Goal: Task Accomplishment & Management: Use online tool/utility

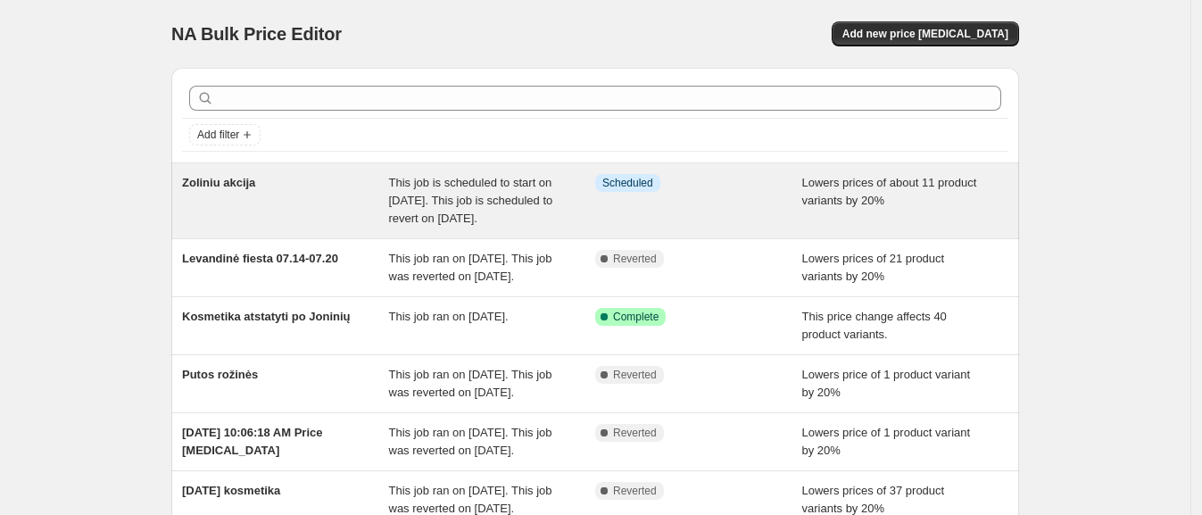
click at [291, 208] on div "Zoliniu akcija" at bounding box center [285, 201] width 207 height 54
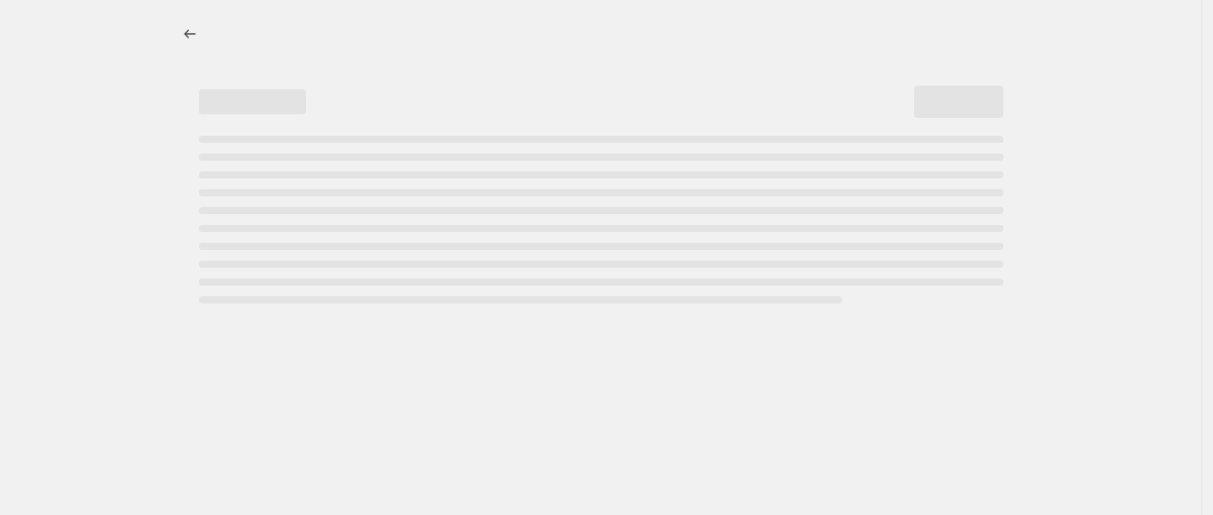
select select "percentage"
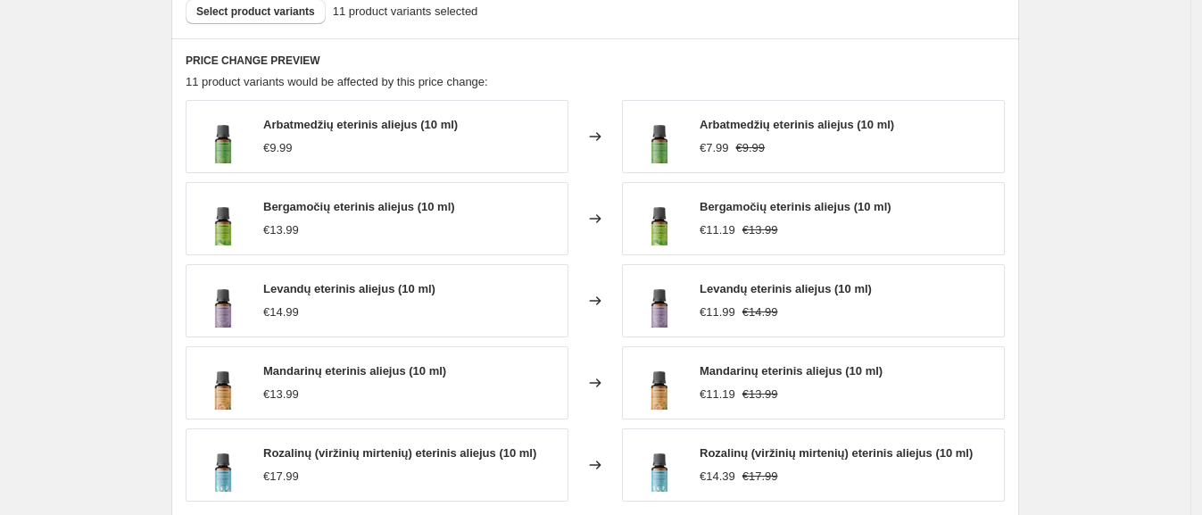
scroll to position [1004, 0]
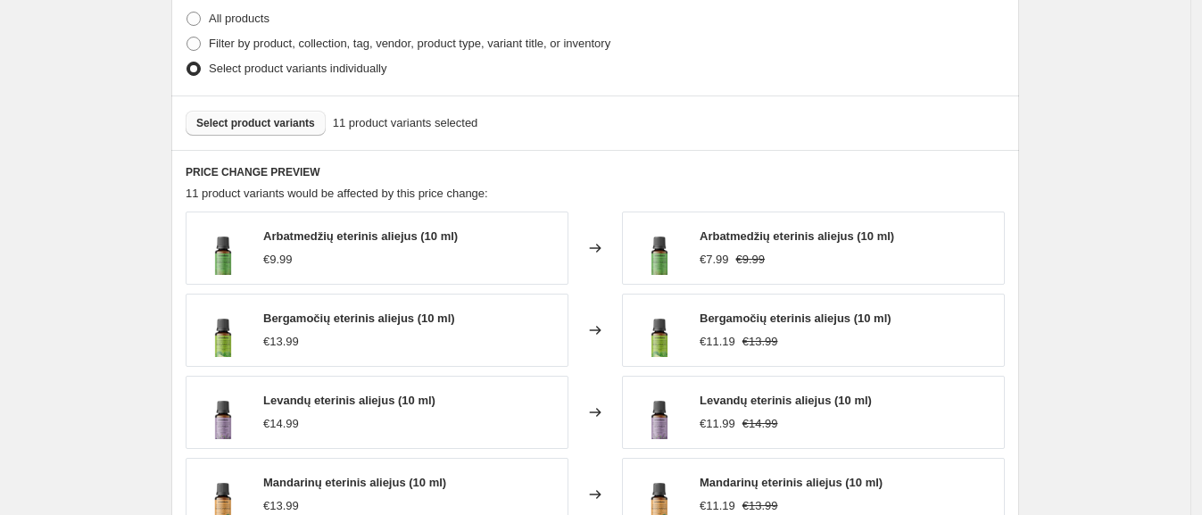
click at [253, 121] on span "Select product variants" at bounding box center [255, 123] width 119 height 14
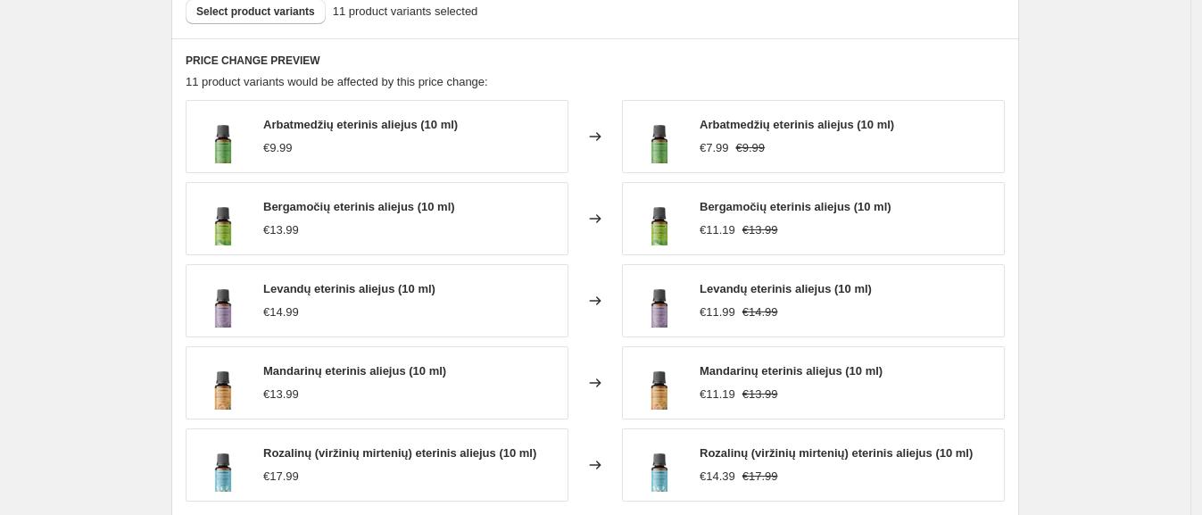
scroll to position [1227, 0]
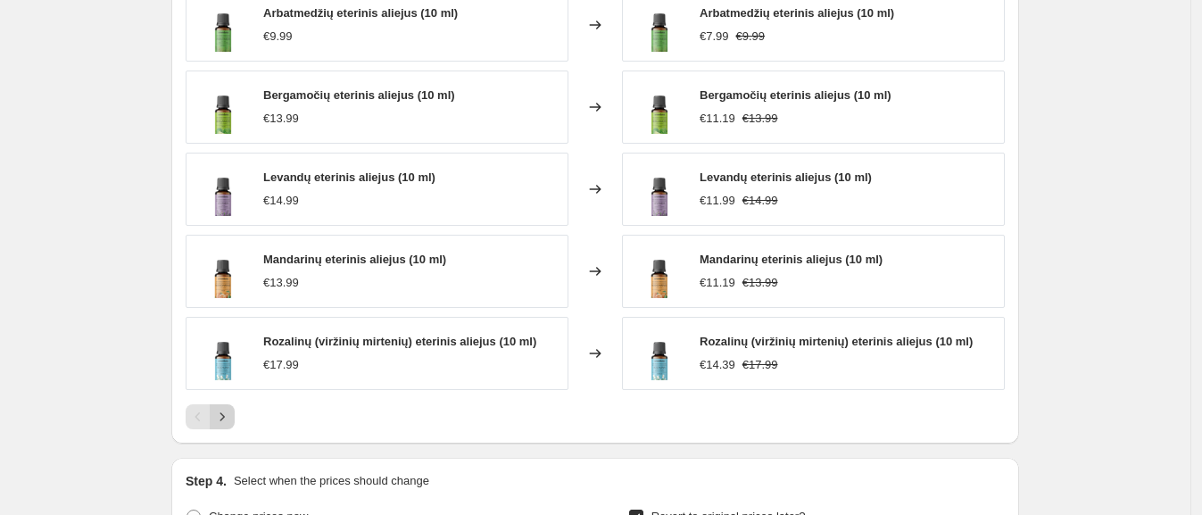
click at [231, 415] on icon "Next" at bounding box center [222, 417] width 18 height 18
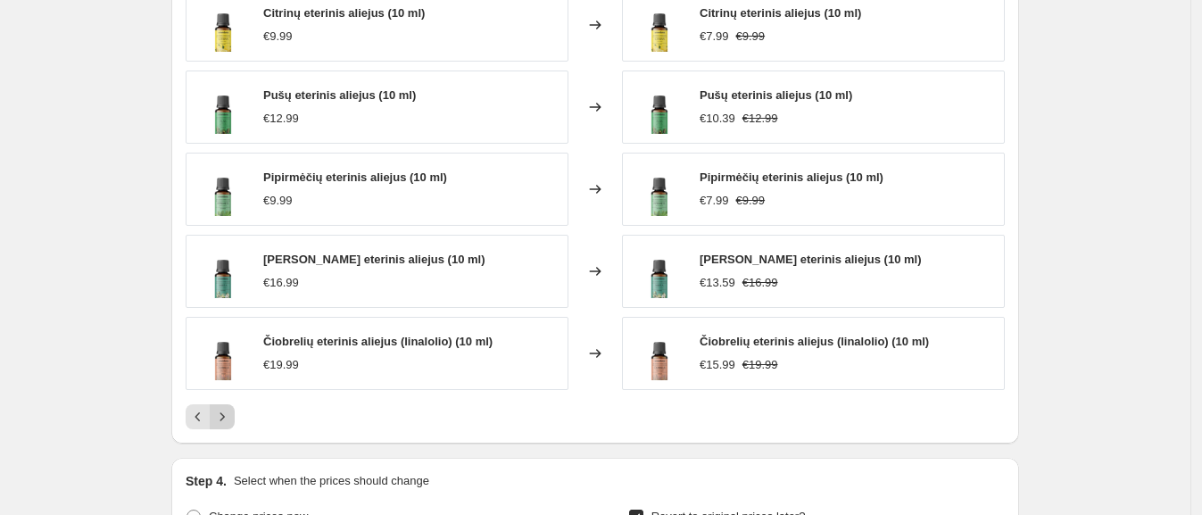
click at [228, 410] on icon "Next" at bounding box center [222, 417] width 18 height 18
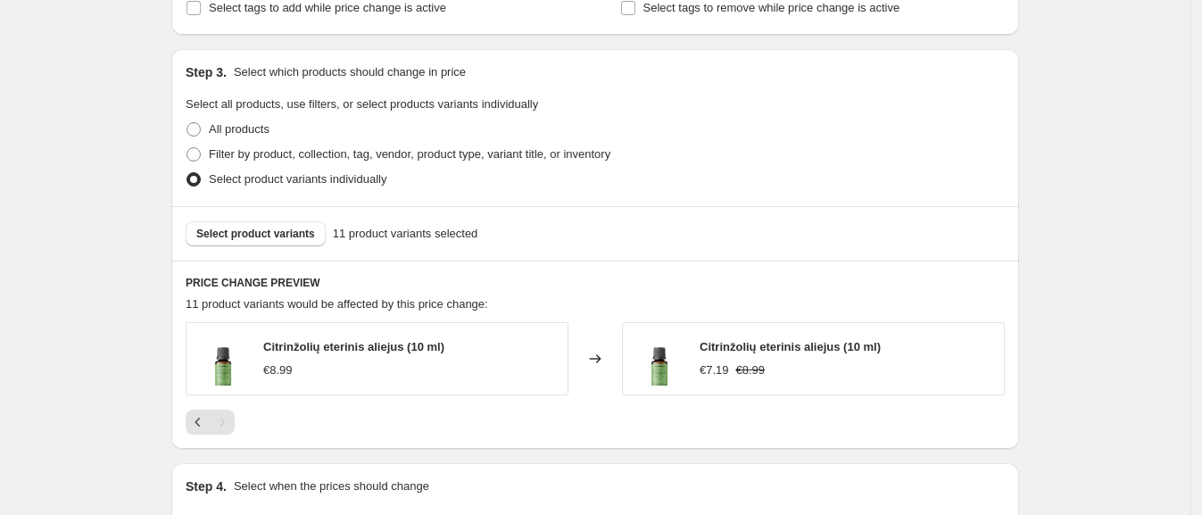
scroll to position [891, 0]
click at [250, 238] on span "Select product variants" at bounding box center [255, 235] width 119 height 14
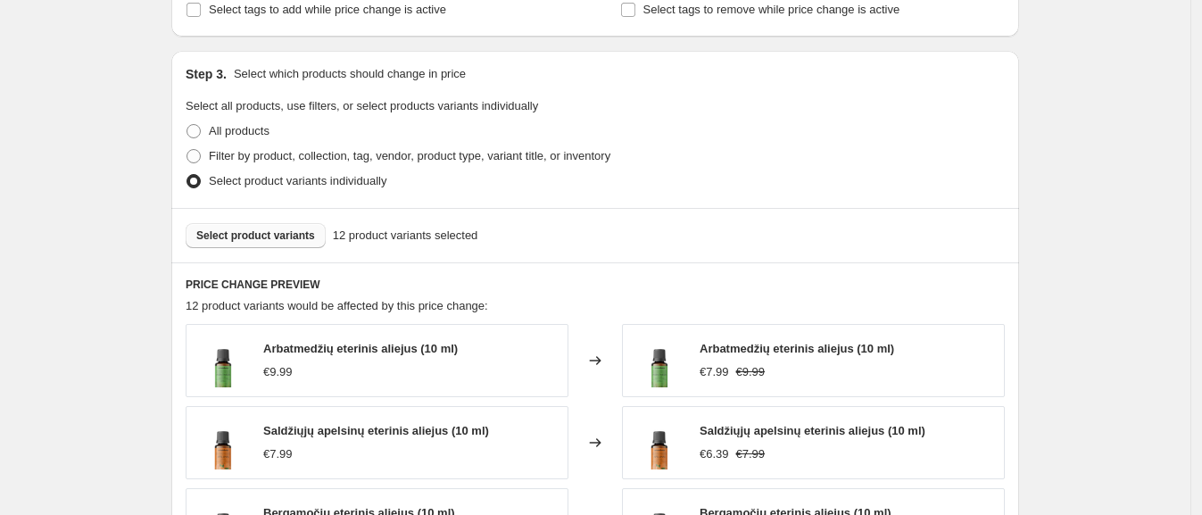
click at [250, 242] on button "Select product variants" at bounding box center [256, 235] width 140 height 25
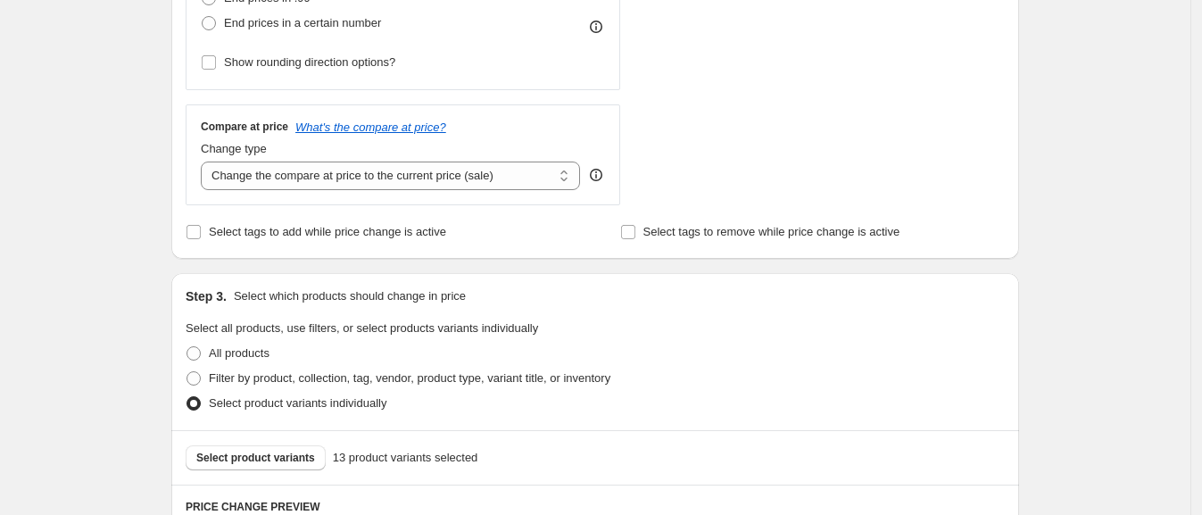
scroll to position [1004, 0]
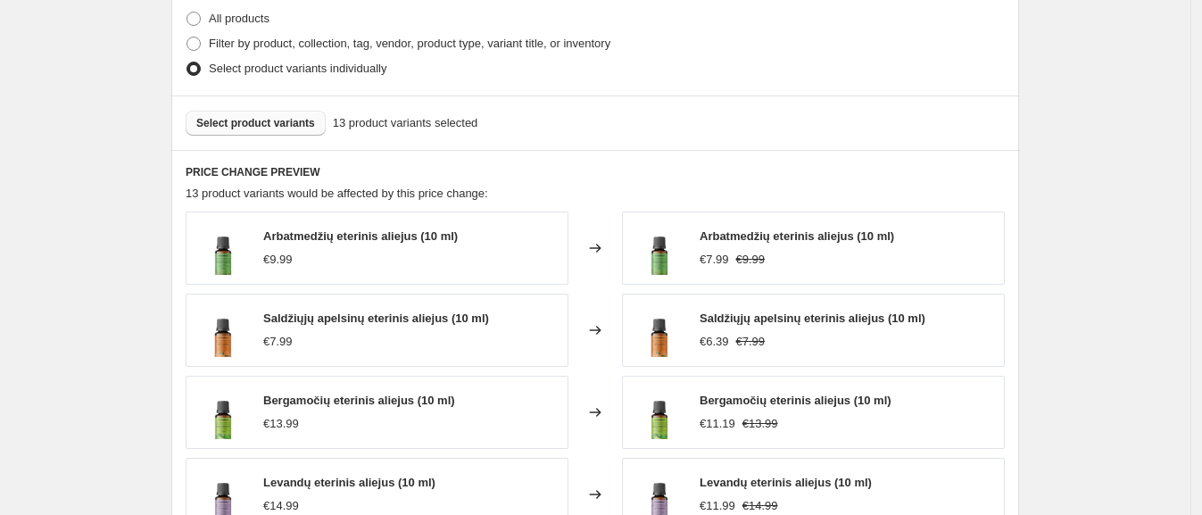
click at [250, 124] on span "Select product variants" at bounding box center [255, 123] width 119 height 14
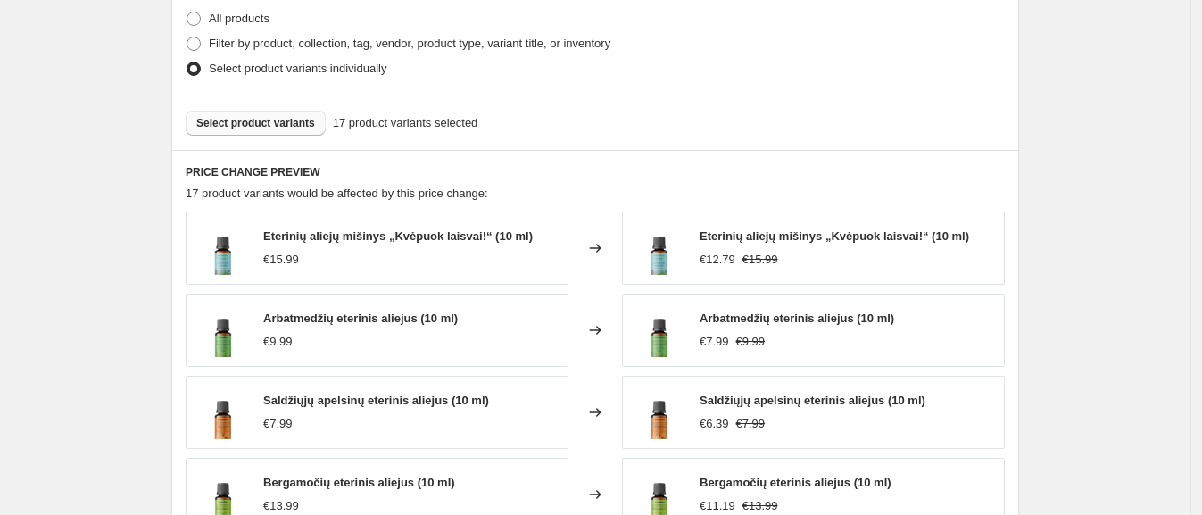
click at [236, 127] on span "Select product variants" at bounding box center [255, 123] width 119 height 14
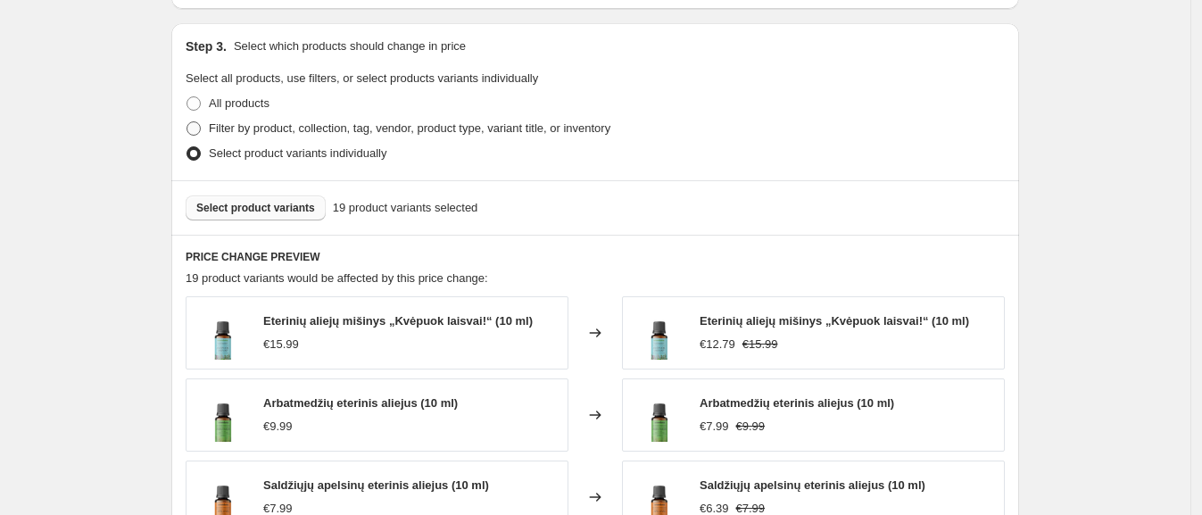
scroll to position [780, 0]
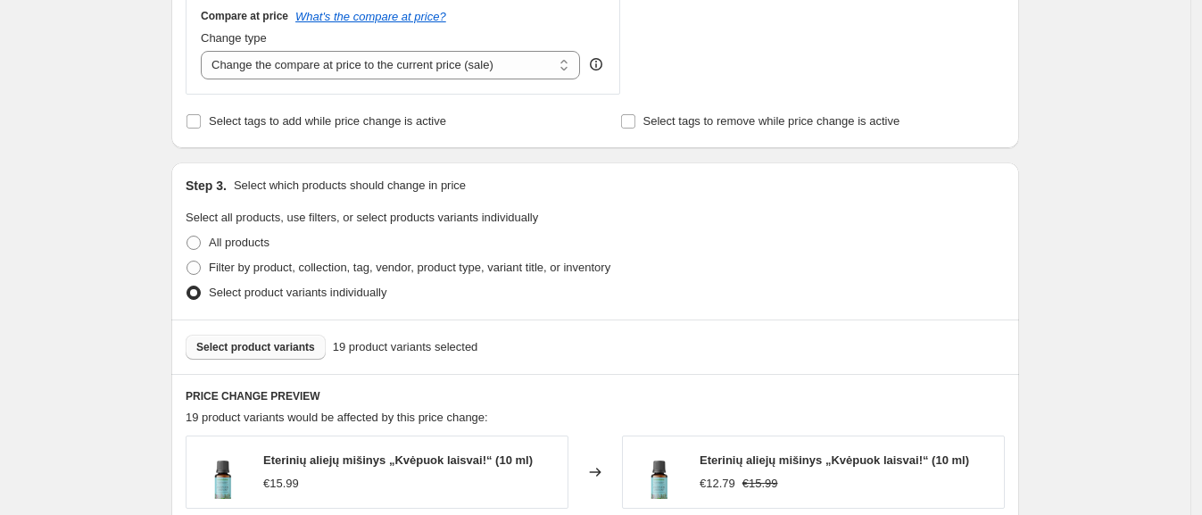
click at [250, 345] on span "Select product variants" at bounding box center [255, 347] width 119 height 14
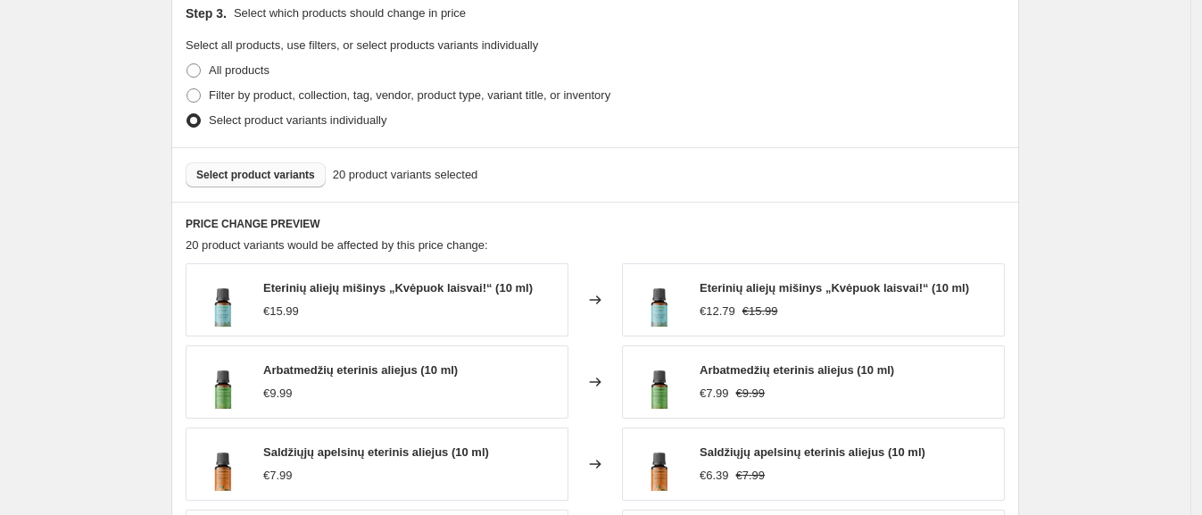
scroll to position [1004, 0]
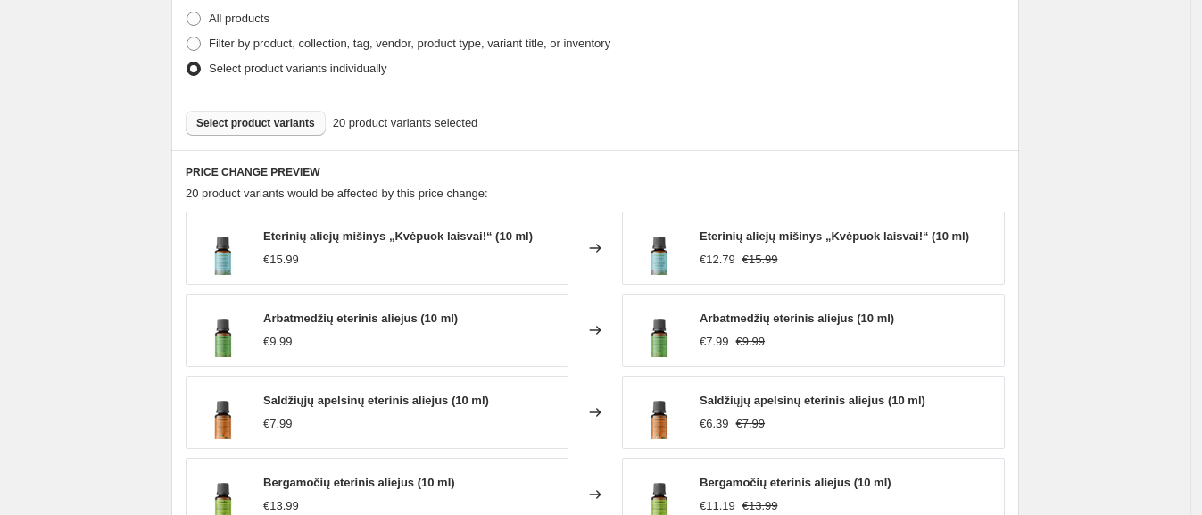
click at [261, 127] on span "Select product variants" at bounding box center [255, 123] width 119 height 14
click at [237, 129] on button "Select product variants" at bounding box center [256, 123] width 140 height 25
click at [228, 128] on span "Select product variants" at bounding box center [255, 123] width 119 height 14
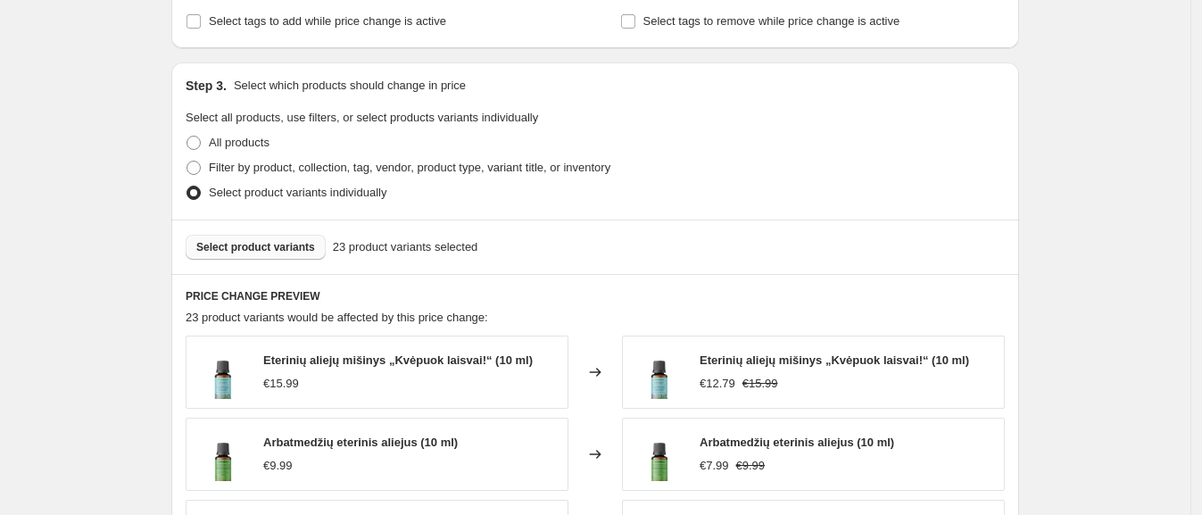
scroll to position [669, 0]
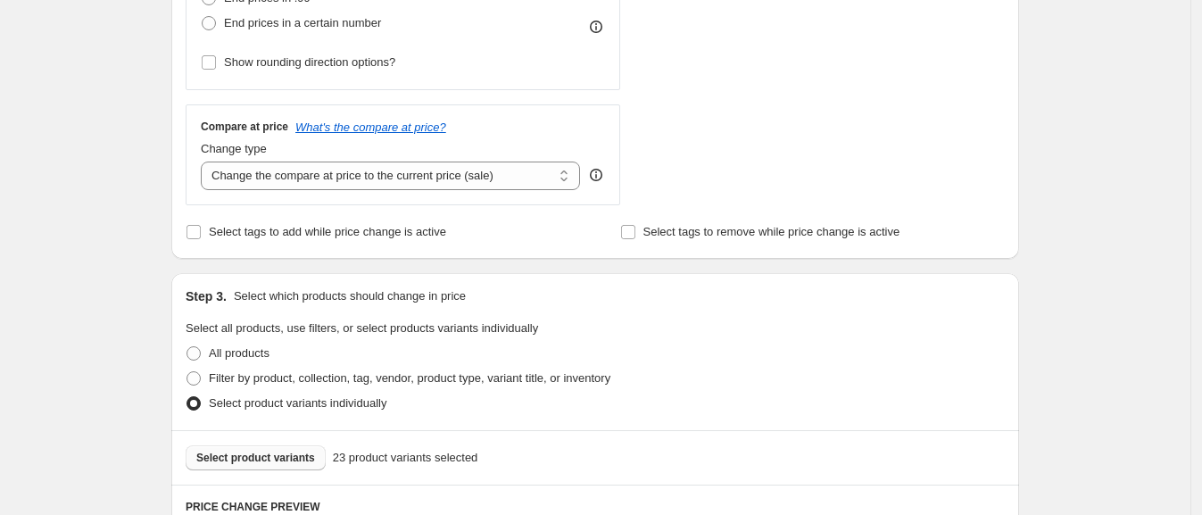
click at [257, 452] on span "Select product variants" at bounding box center [255, 458] width 119 height 14
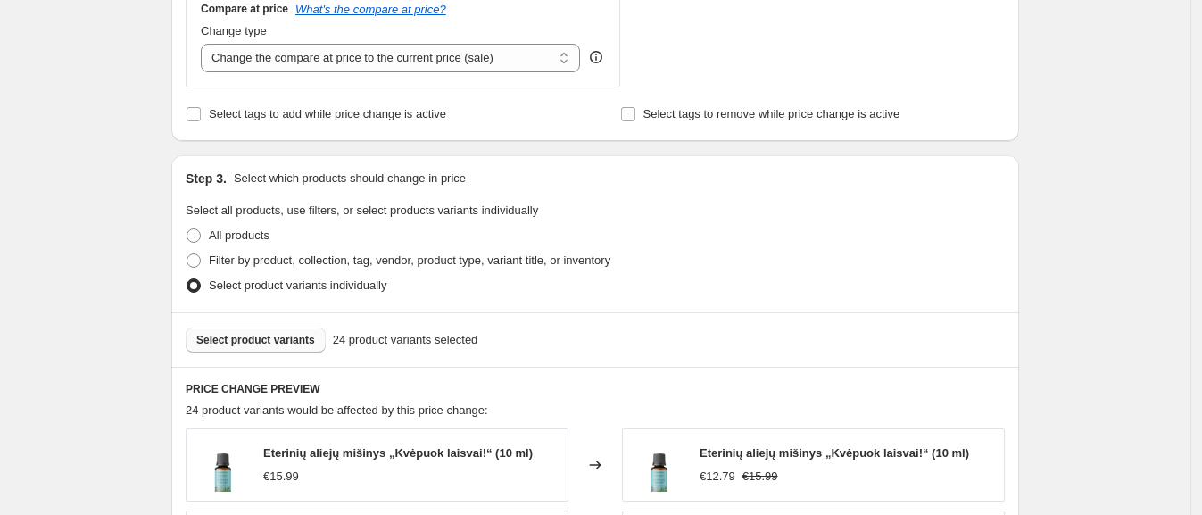
scroll to position [891, 0]
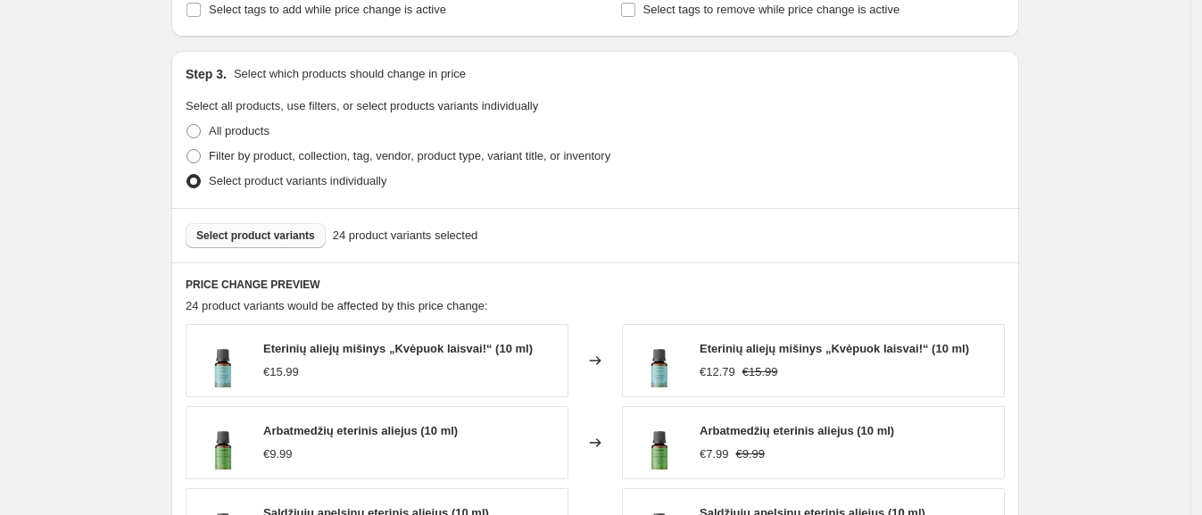
click at [245, 230] on span "Select product variants" at bounding box center [255, 235] width 119 height 14
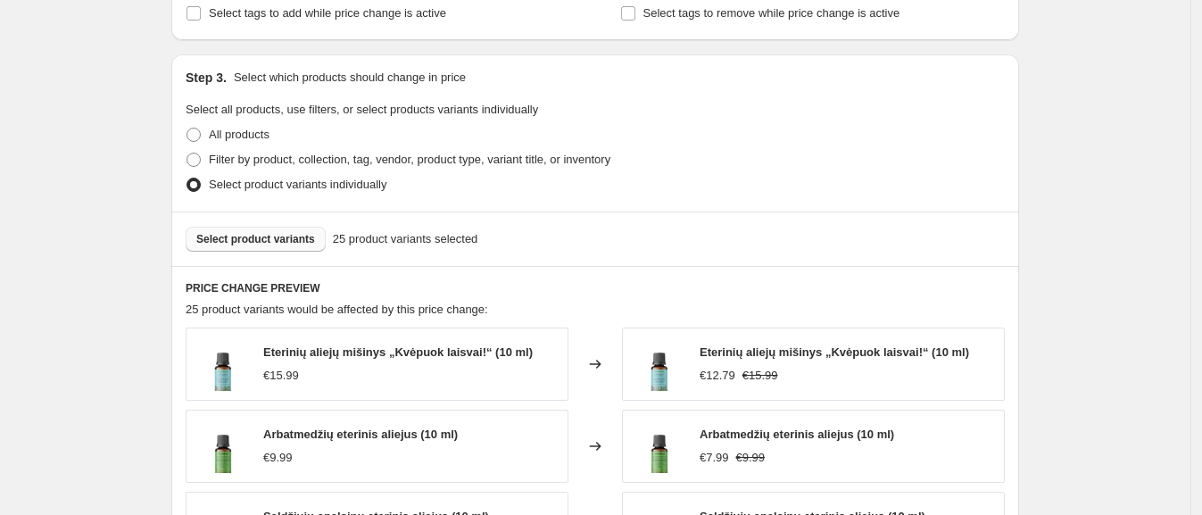
scroll to position [1004, 0]
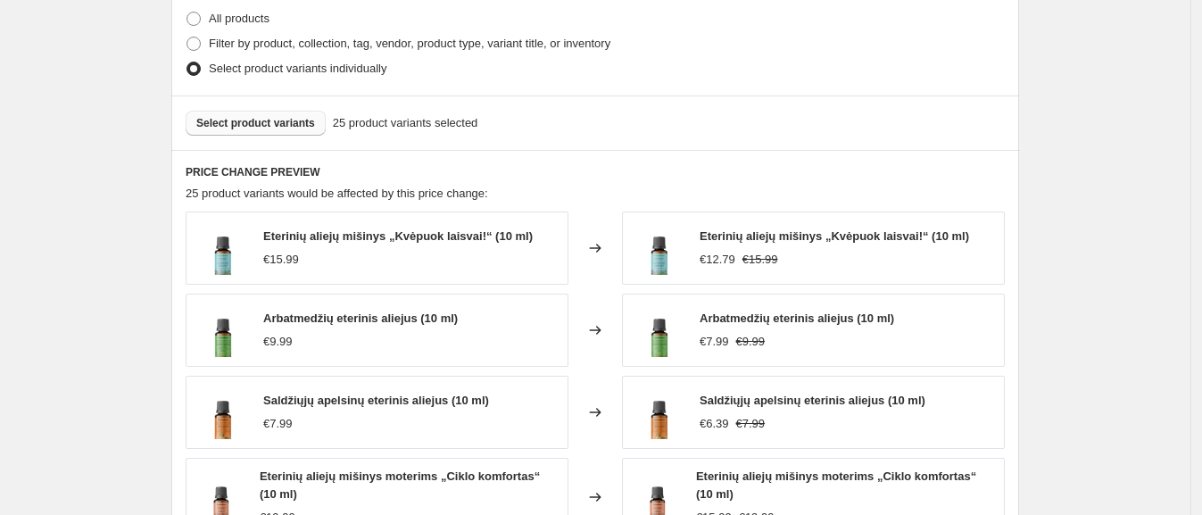
click at [250, 116] on span "Select product variants" at bounding box center [255, 123] width 119 height 14
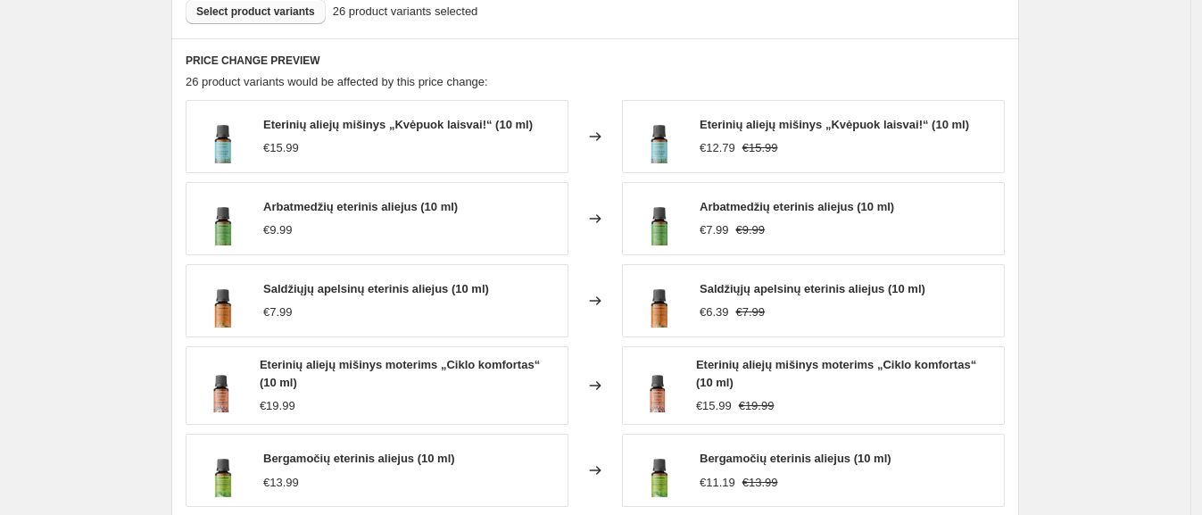
scroll to position [1227, 0]
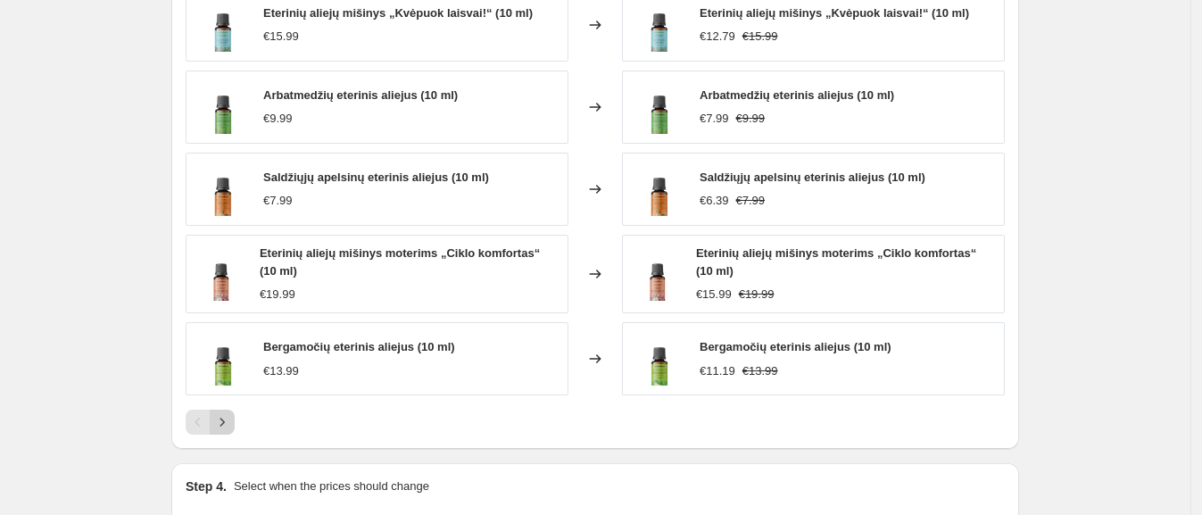
click at [231, 413] on icon "Next" at bounding box center [222, 422] width 18 height 18
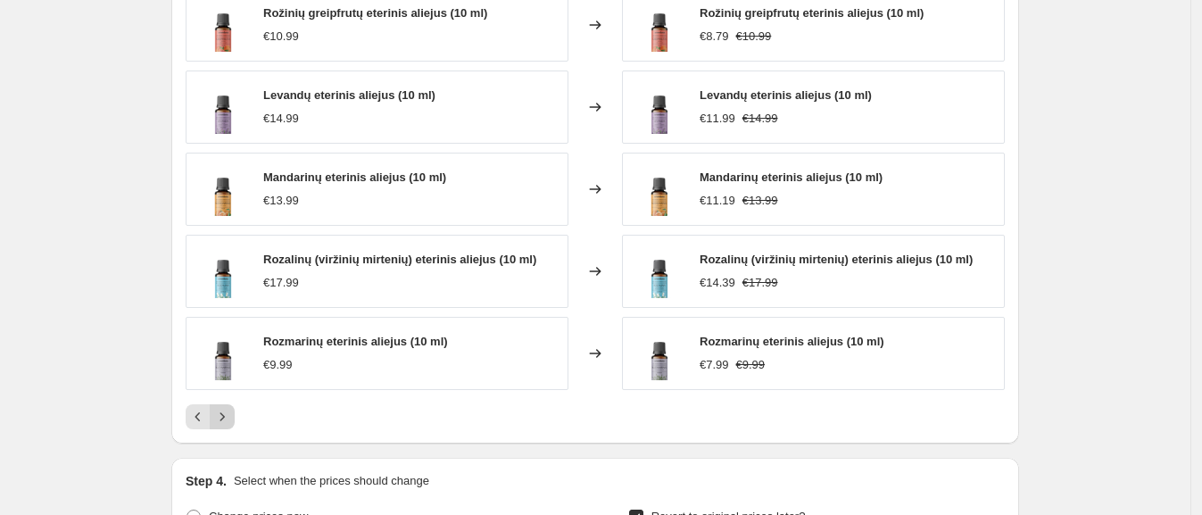
click at [231, 413] on icon "Next" at bounding box center [222, 417] width 18 height 18
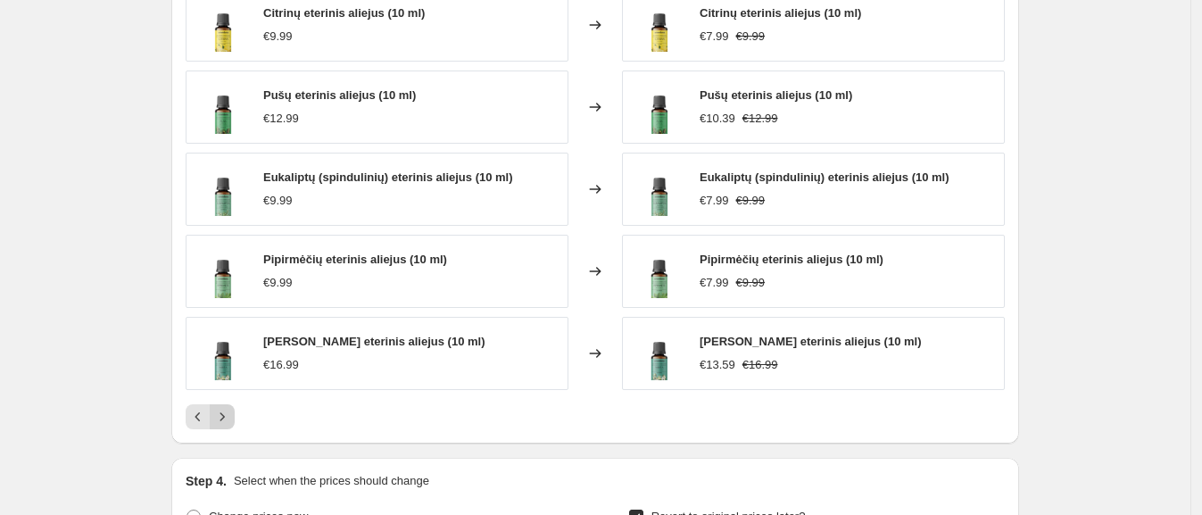
click at [229, 411] on icon "Next" at bounding box center [222, 417] width 18 height 18
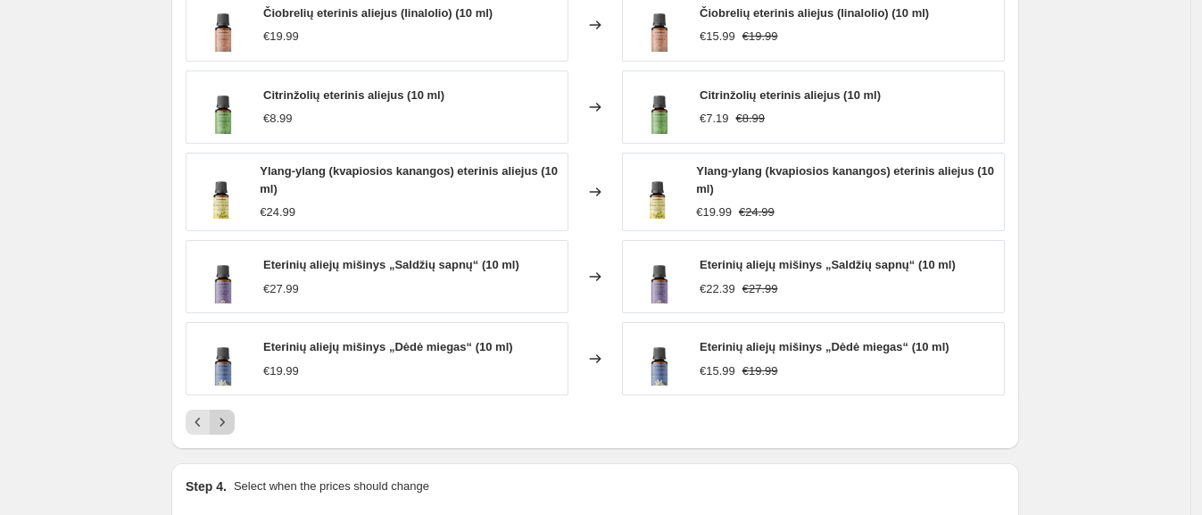
click at [231, 422] on icon "Next" at bounding box center [222, 422] width 18 height 18
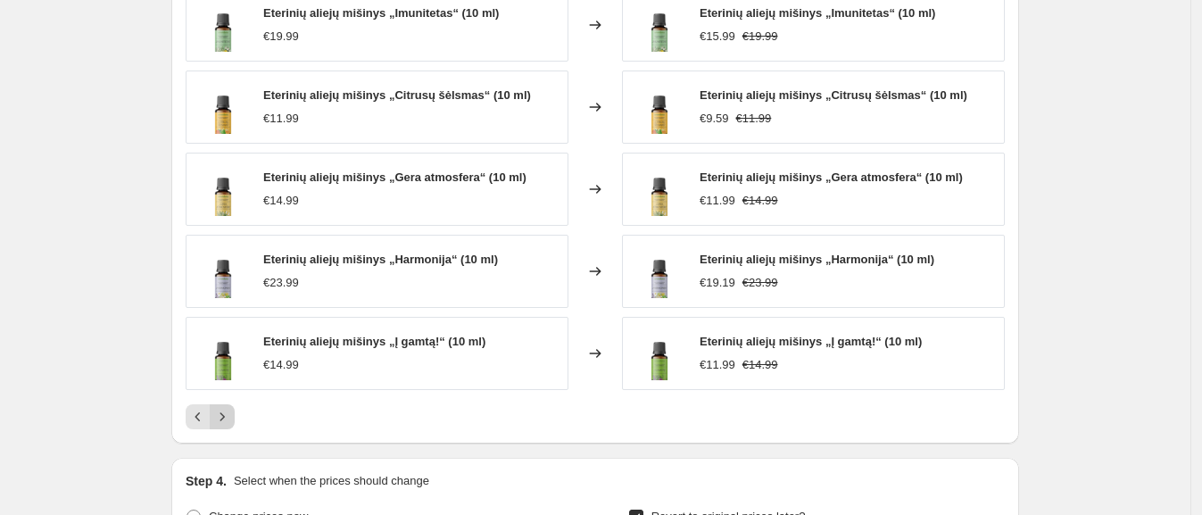
click at [223, 415] on icon "Next" at bounding box center [222, 417] width 18 height 18
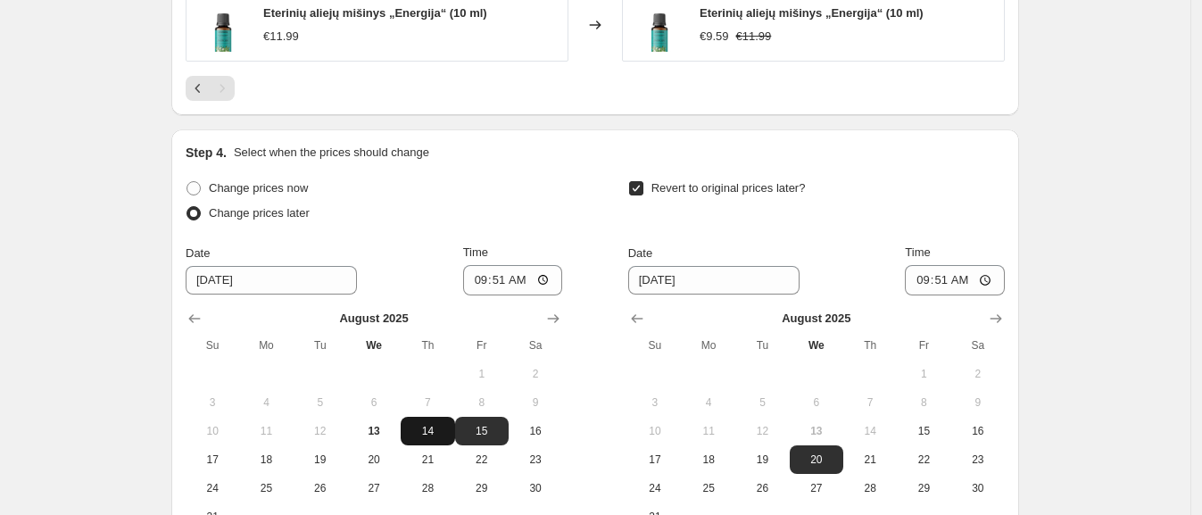
click at [442, 435] on span "14" at bounding box center [427, 431] width 39 height 14
type input "[DATE]"
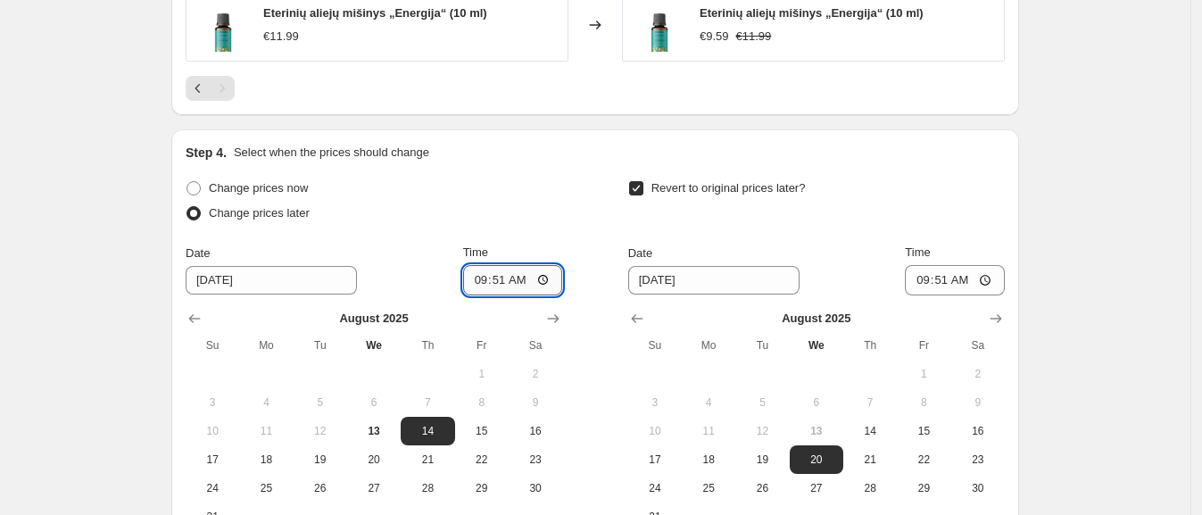
click at [499, 279] on input "09:51" at bounding box center [513, 280] width 100 height 30
click at [547, 277] on input "09:51" at bounding box center [513, 280] width 100 height 30
click at [492, 281] on input "19:07" at bounding box center [513, 280] width 100 height 30
click at [511, 282] on input "19:07" at bounding box center [513, 280] width 100 height 30
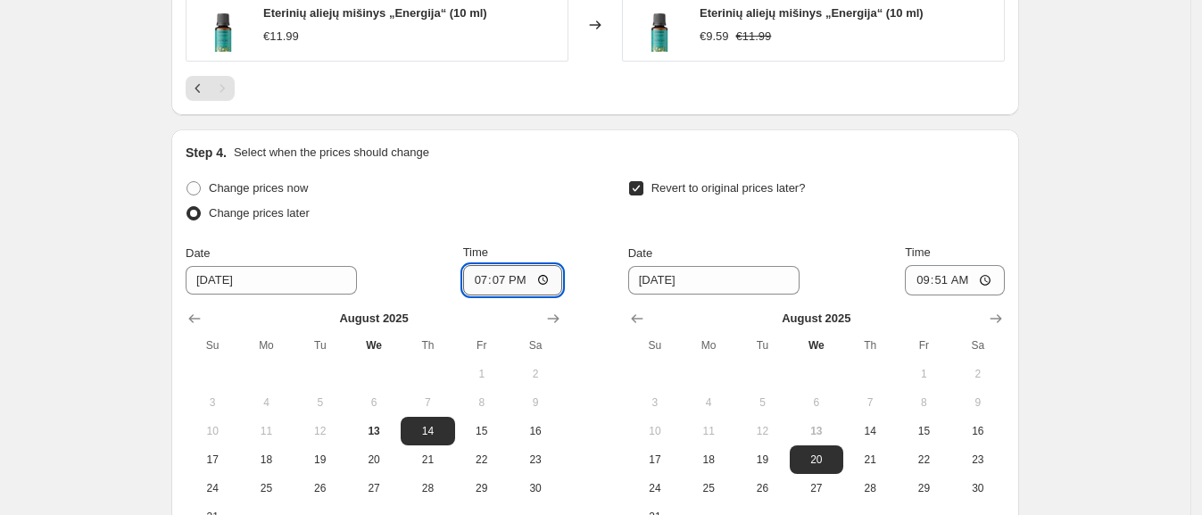
click at [546, 273] on input "19:07" at bounding box center [513, 280] width 100 height 30
type input "19:00"
click at [768, 144] on div "Step 4. Select when the prices should change" at bounding box center [595, 153] width 819 height 18
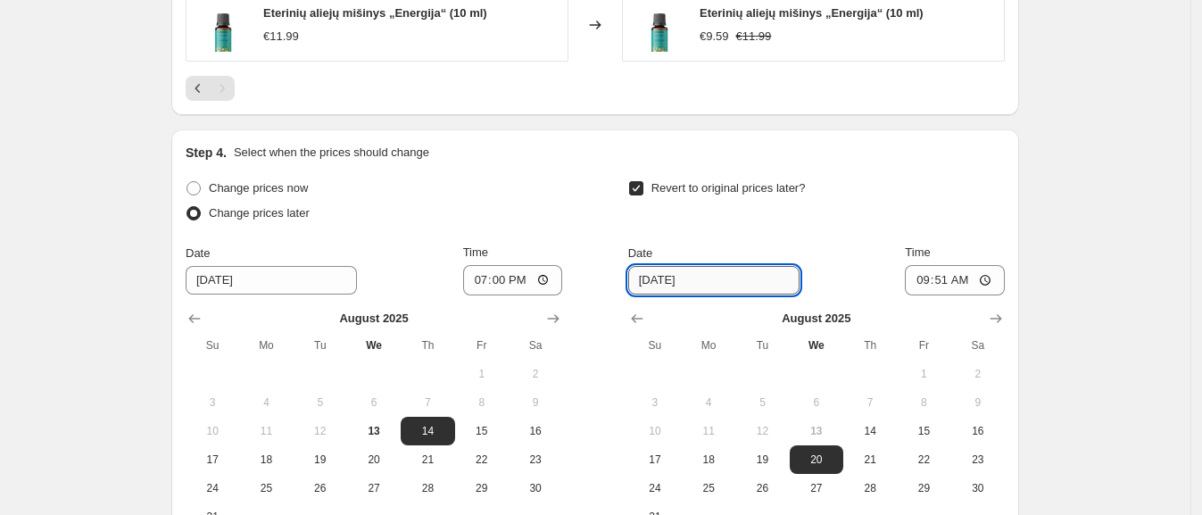
click at [730, 279] on input "[DATE]" at bounding box center [713, 280] width 171 height 29
click at [739, 277] on input "[DATE]" at bounding box center [713, 280] width 171 height 29
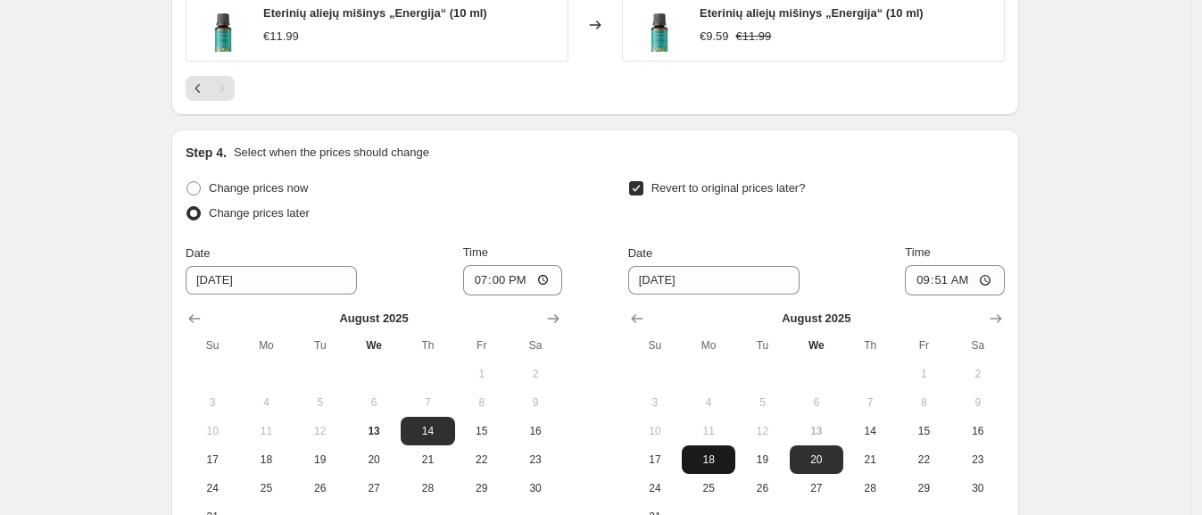
click at [709, 464] on span "18" at bounding box center [708, 459] width 39 height 14
type input "[DATE]"
click at [931, 284] on input "09:51" at bounding box center [955, 280] width 100 height 30
click at [990, 278] on input "09:51" at bounding box center [955, 280] width 100 height 30
click at [925, 280] on input "09:51" at bounding box center [955, 280] width 100 height 30
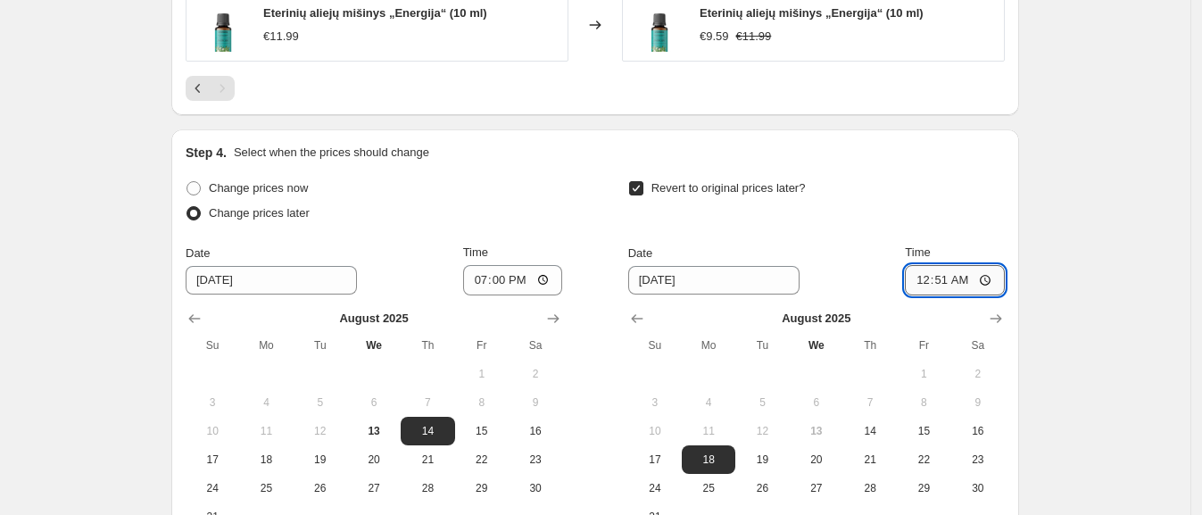
type input "00:00"
click at [979, 197] on div "Revert to original prices later?" at bounding box center [816, 203] width 377 height 54
click at [667, 454] on span "17" at bounding box center [654, 459] width 39 height 14
type input "[DATE]"
click at [985, 277] on input "00:00" at bounding box center [955, 280] width 100 height 30
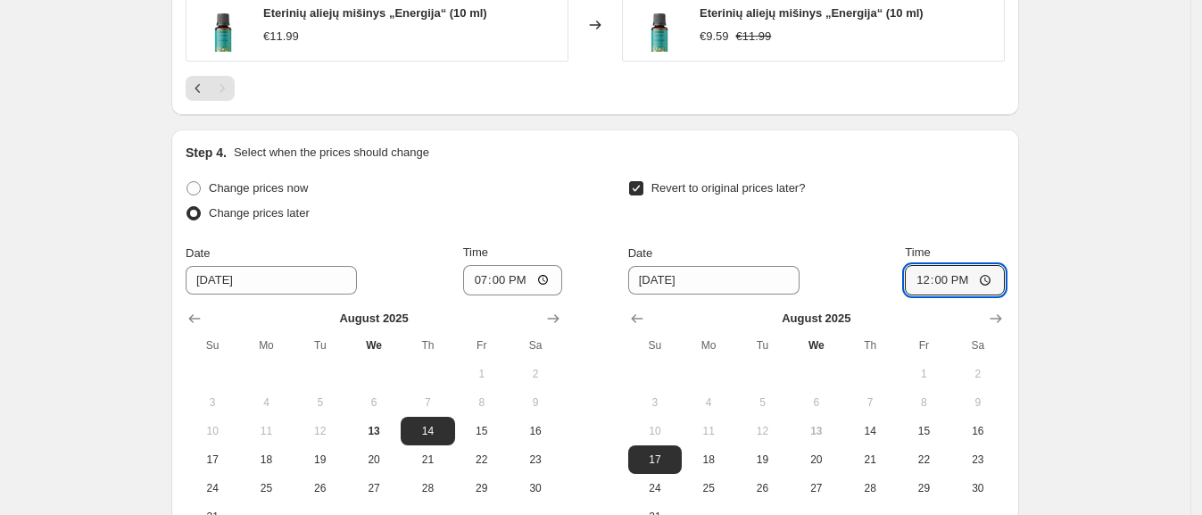
drag, startPoint x: 1108, startPoint y: 270, endPoint x: 1102, endPoint y: 262, distance: 10.2
click at [930, 272] on input "12:00" at bounding box center [955, 280] width 100 height 30
type input "14:03"
click at [933, 276] on input "14:03" at bounding box center [955, 280] width 100 height 30
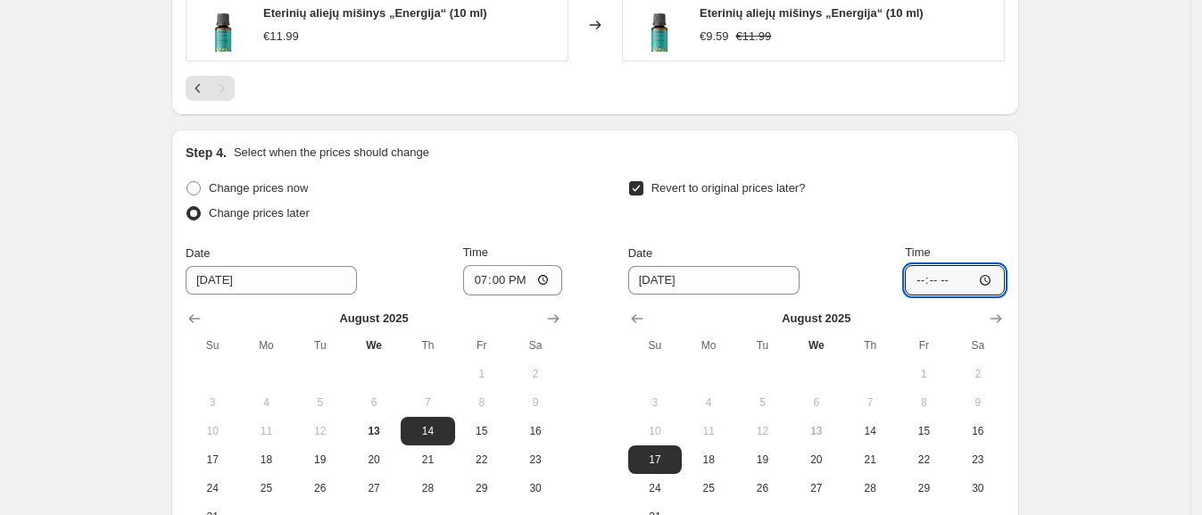
type input "14:03"
click at [931, 281] on input "14:03" at bounding box center [955, 280] width 100 height 30
type input "23:59"
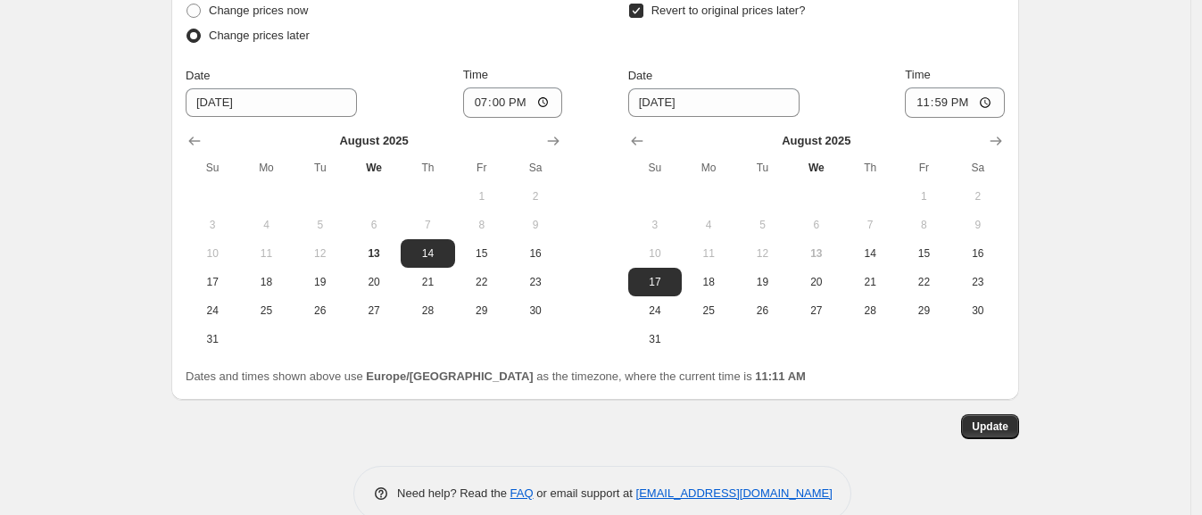
scroll to position [1437, 0]
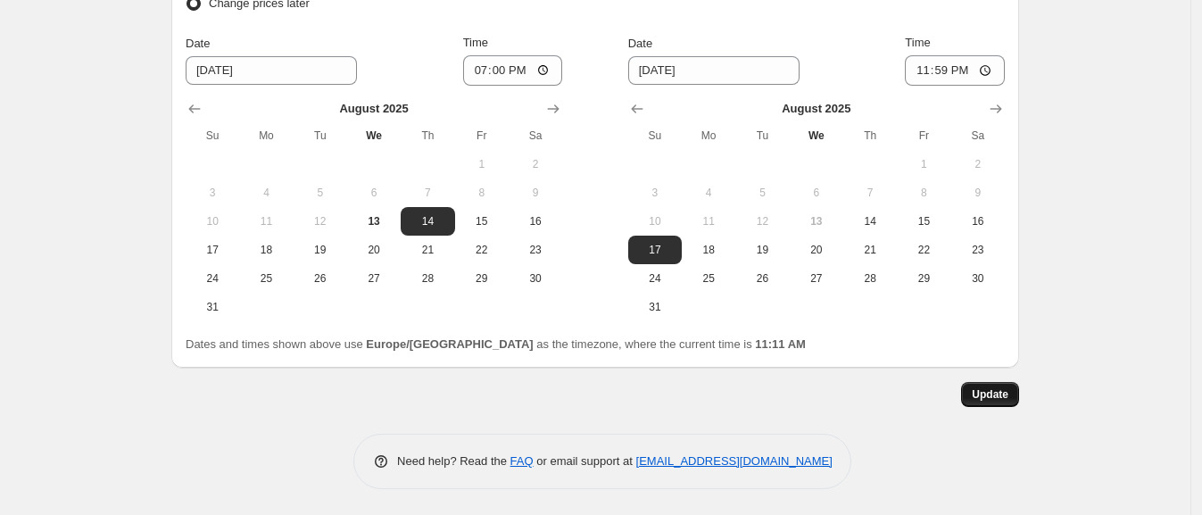
click at [994, 401] on button "Update" at bounding box center [990, 394] width 58 height 25
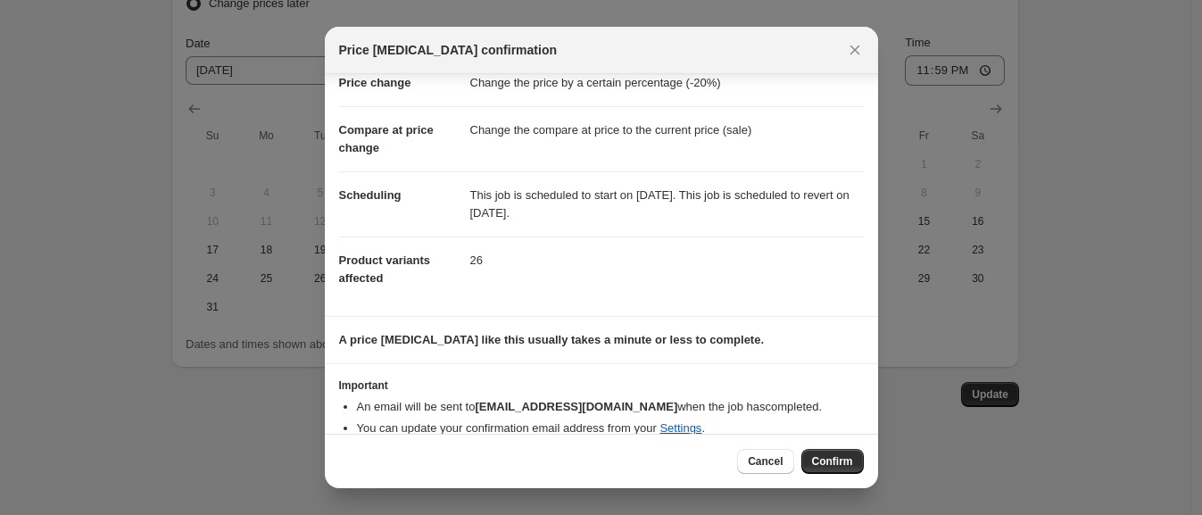
scroll to position [67, 0]
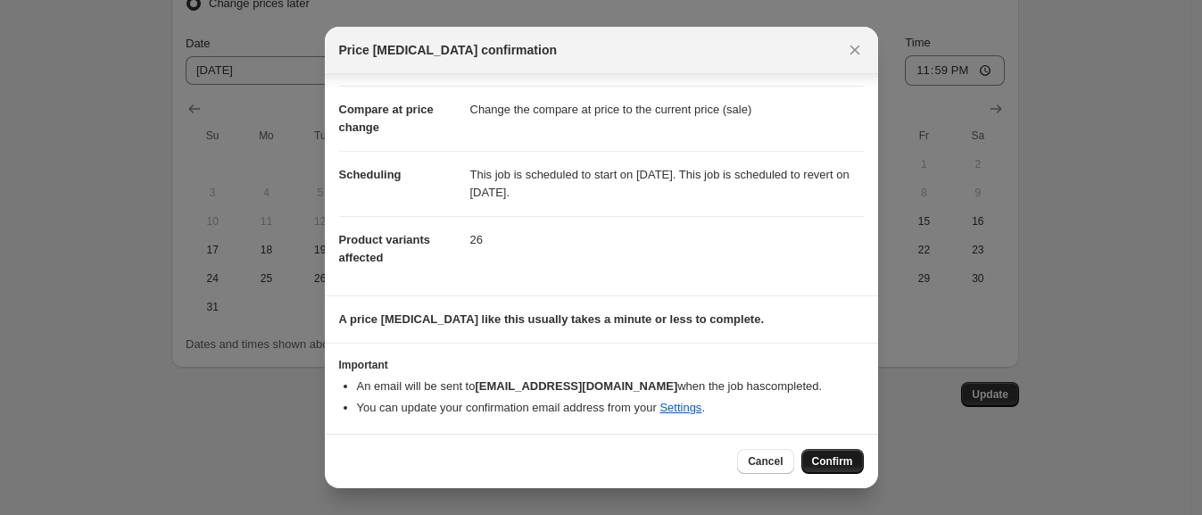
click at [827, 462] on span "Confirm" at bounding box center [832, 461] width 41 height 14
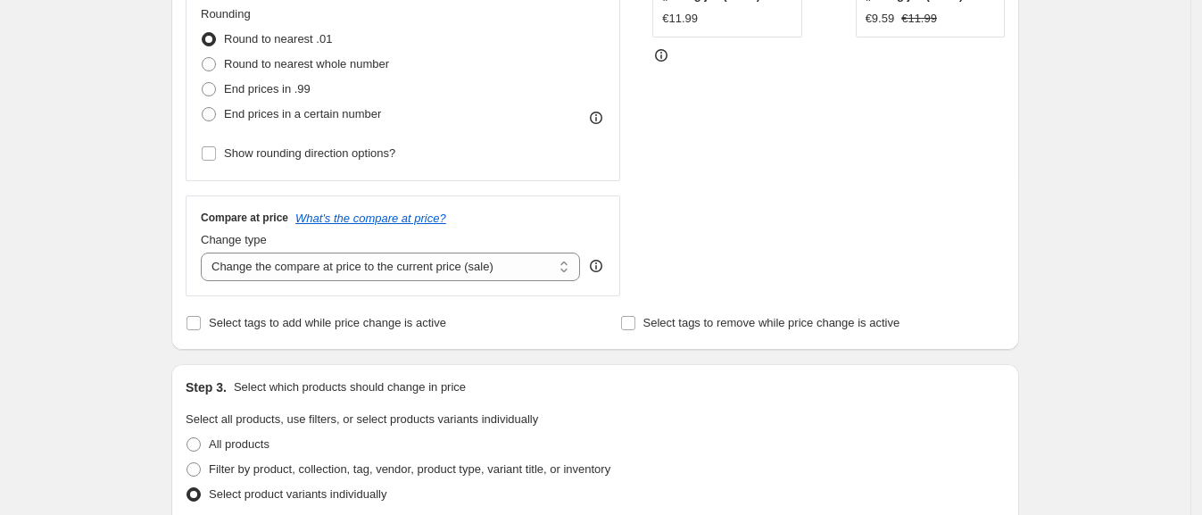
scroll to position [544, 0]
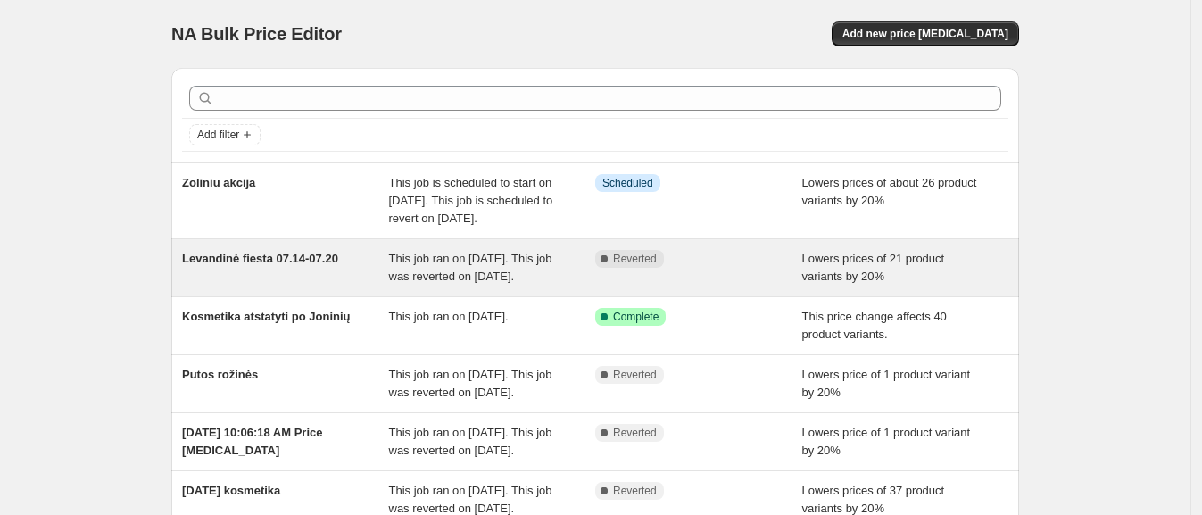
click at [298, 286] on div "Levandinė fiesta 07.14-07.20" at bounding box center [285, 268] width 207 height 36
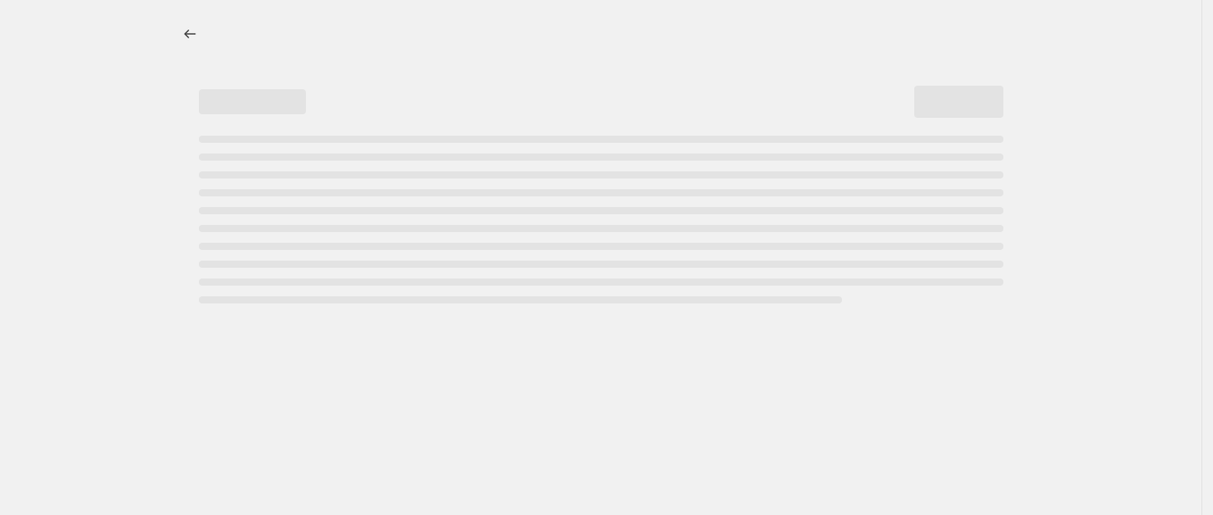
select select "percentage"
